Goal: Task Accomplishment & Management: Use online tool/utility

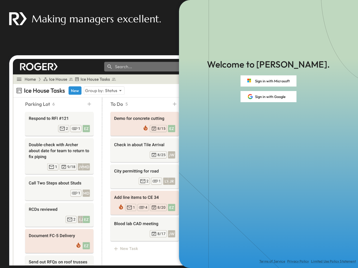
click at [179, 134] on div "Terms of Service Privacy Policy Limited Use Policy Statement" at bounding box center [268, 185] width 179 height 166
click at [268, 81] on button "Sign in with Microsoft" at bounding box center [268, 80] width 56 height 11
click at [268, 97] on button "Sign in with Google" at bounding box center [268, 96] width 56 height 11
click at [179, 134] on div "Terms of Service Privacy Policy Limited Use Policy Statement" at bounding box center [268, 185] width 179 height 166
click at [268, 81] on button "Sign in with Microsoft" at bounding box center [268, 80] width 56 height 11
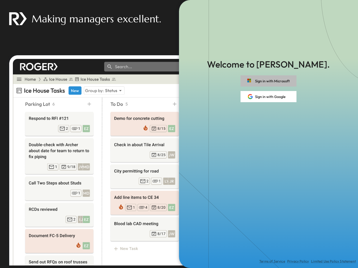
click at [268, 97] on button "Sign in with Google" at bounding box center [268, 96] width 56 height 11
click at [179, 134] on div "Terms of Service Privacy Policy Limited Use Policy Statement" at bounding box center [268, 185] width 179 height 166
click at [268, 81] on button "Sign in with Microsoft" at bounding box center [268, 80] width 56 height 11
click at [268, 97] on button "Sign in with Google" at bounding box center [268, 96] width 56 height 11
